Goal: Task Accomplishment & Management: Use online tool/utility

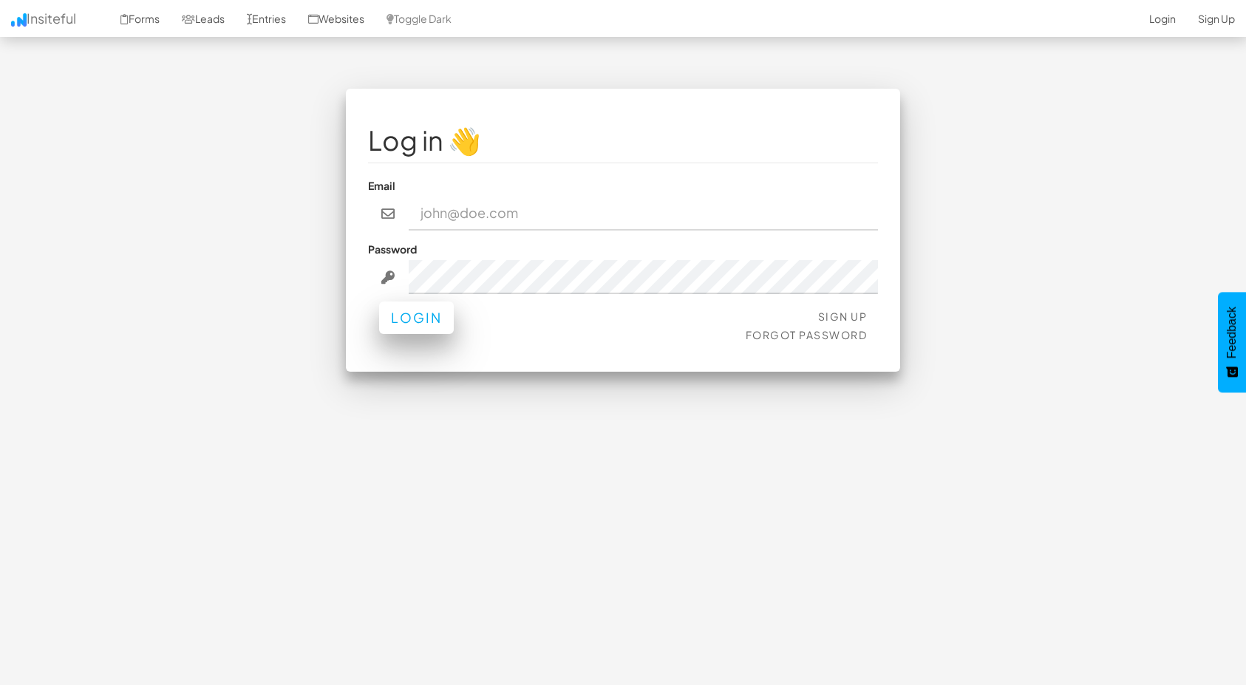
type input "[EMAIL_ADDRESS][DOMAIN_NAME]"
click at [436, 315] on button "Login" at bounding box center [416, 317] width 75 height 33
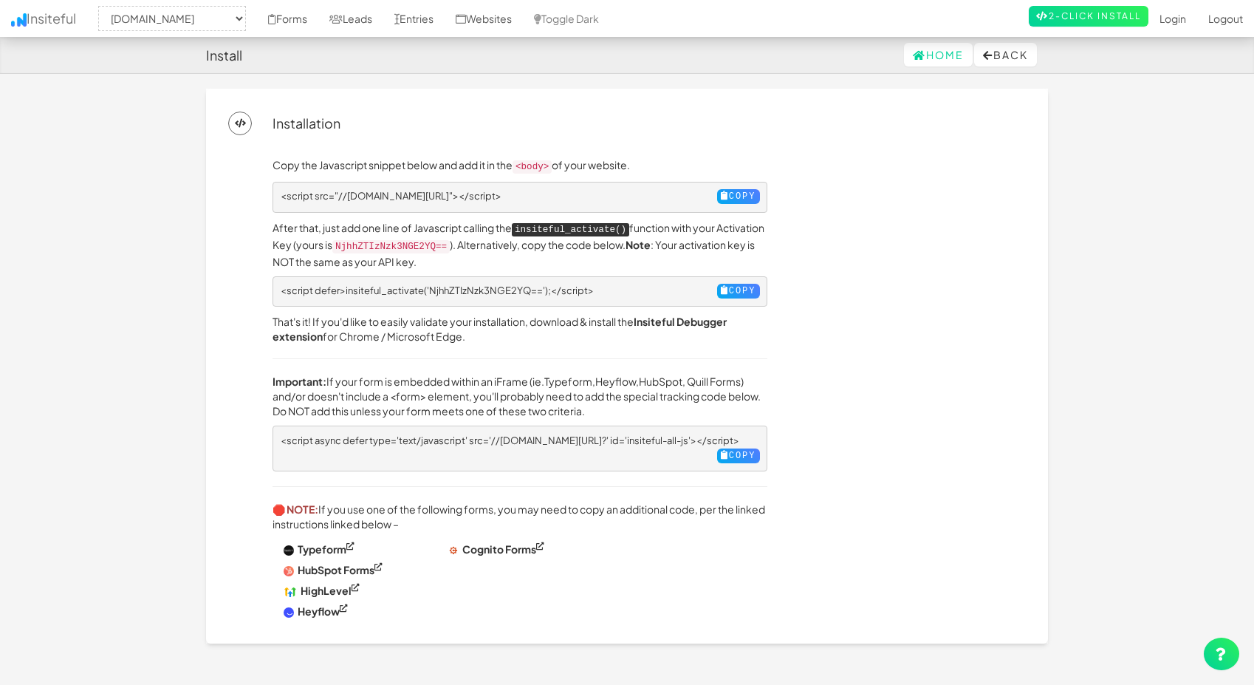
select select "2412"
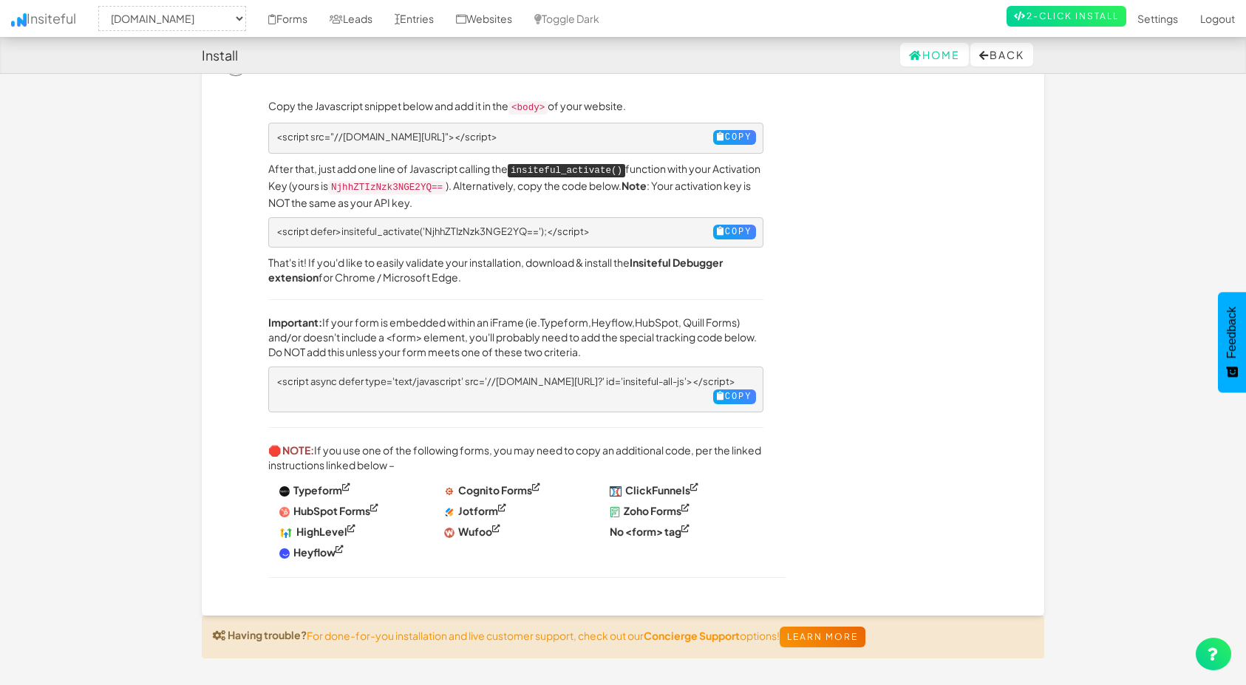
scroll to position [74, 0]
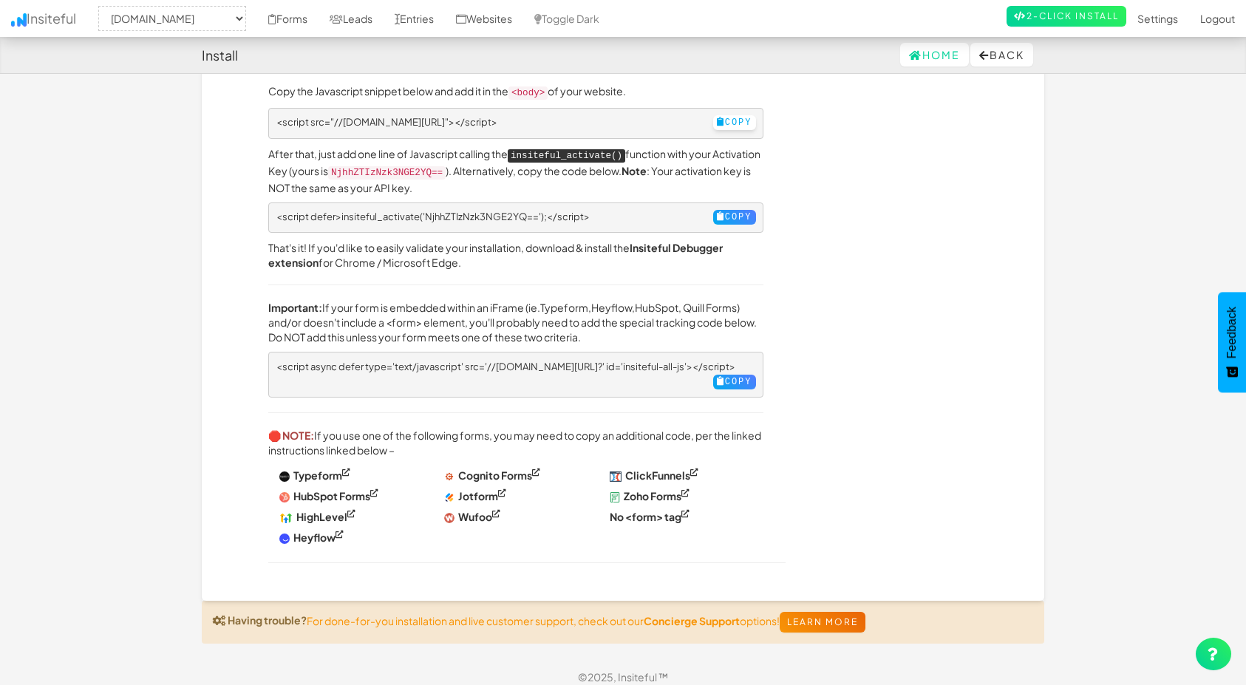
click at [714, 120] on button "Copy" at bounding box center [734, 122] width 43 height 15
drag, startPoint x: 502, startPoint y: 116, endPoint x: 263, endPoint y: 120, distance: 239.4
click at [263, 120] on div "Copy the Javascript snippet below and add it in the <body> of your website. <sc…" at bounding box center [515, 330] width 517 height 495
copy span "<script src="//a.insiteful.co/dist/compile.min.js"></script>"
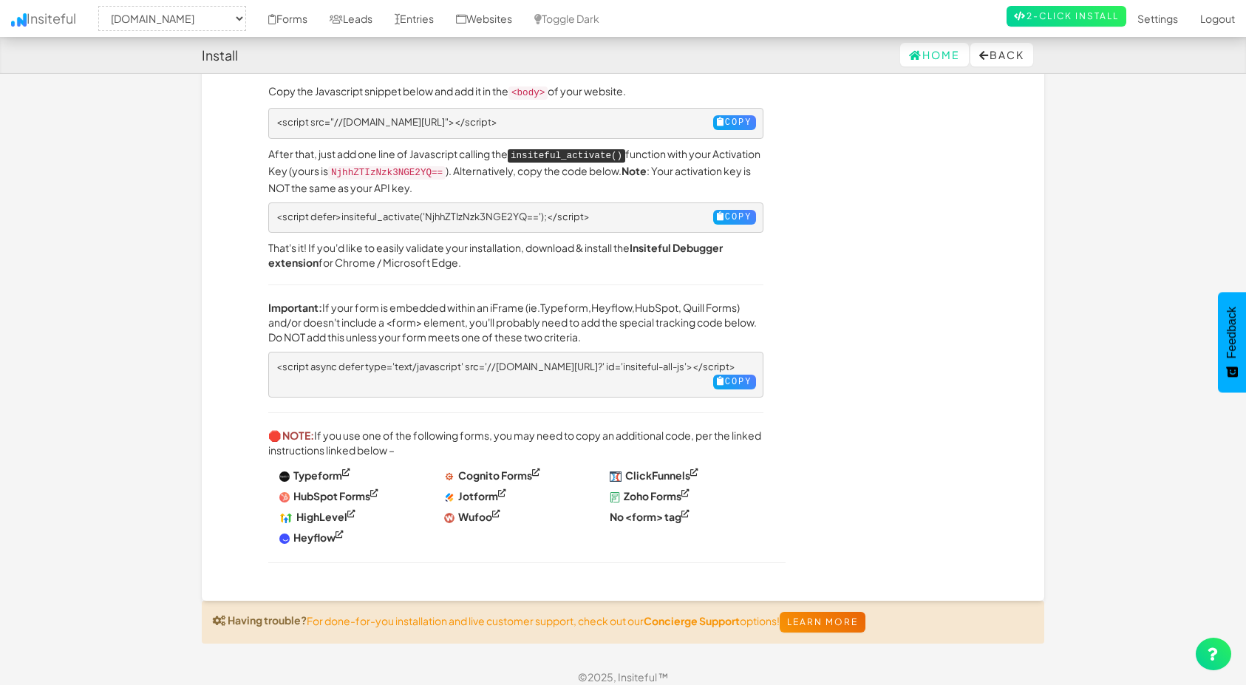
click at [252, 235] on div "Copy the Javascript snippet below and add it in the <body> of your website. <sc…" at bounding box center [623, 319] width 798 height 517
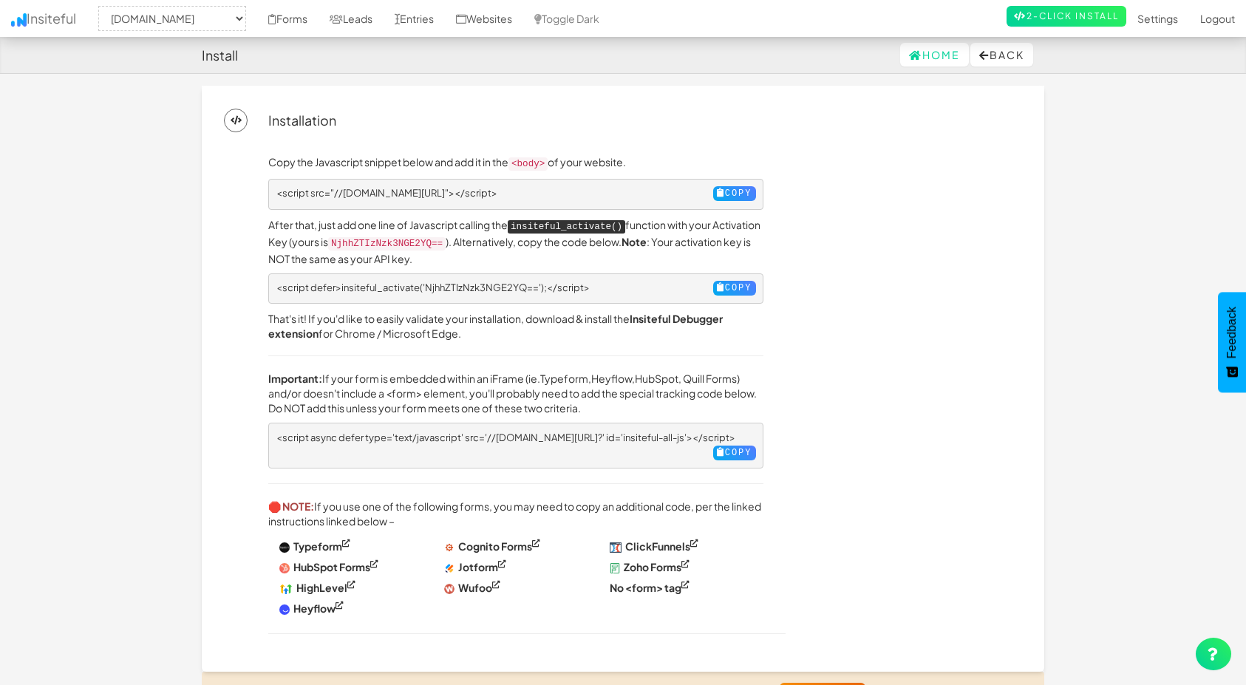
scroll to position [0, 0]
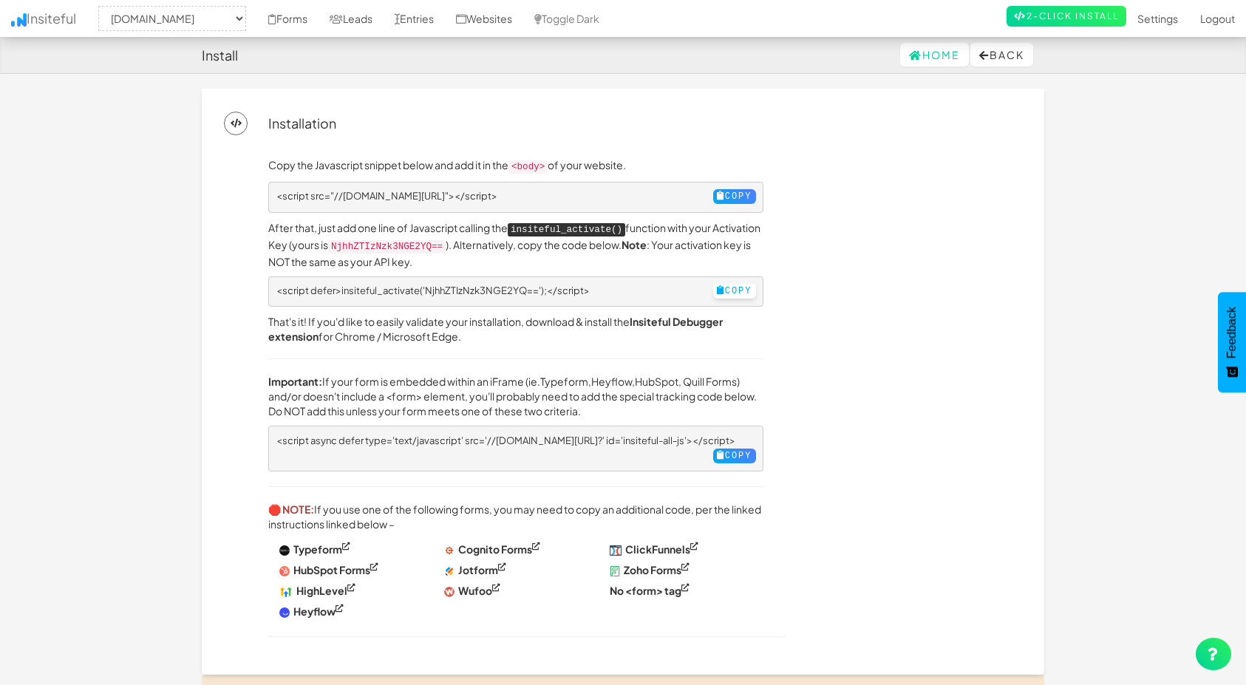
click at [717, 285] on button "Copy" at bounding box center [734, 291] width 43 height 15
drag, startPoint x: 397, startPoint y: 279, endPoint x: 235, endPoint y: 270, distance: 162.8
click at [235, 270] on div "Copy the Javascript snippet below and add it in the <body> of your website. <sc…" at bounding box center [623, 393] width 798 height 517
copy pre "<script defer>insiteful_activate('NjhhZTIzNzk3NGE2YQ==');</script>"
